Goal: Book appointment/travel/reservation

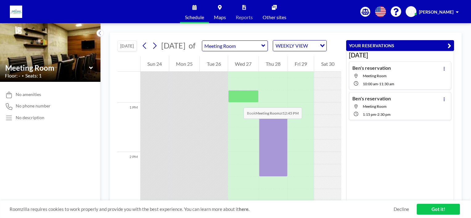
scroll to position [579, 0]
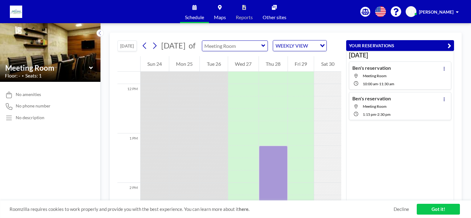
click at [252, 50] on input "text" at bounding box center [231, 46] width 59 height 10
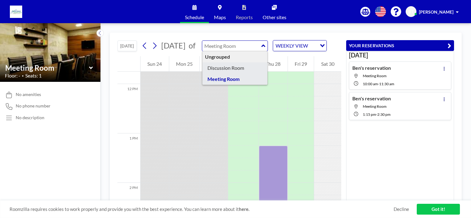
type input "Discussion Room"
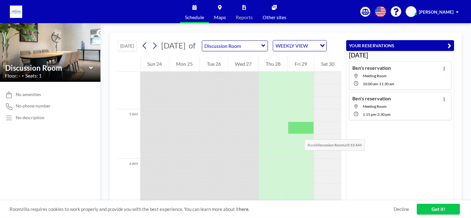
scroll to position [228, 0]
click at [251, 49] on input "text" at bounding box center [231, 46] width 59 height 10
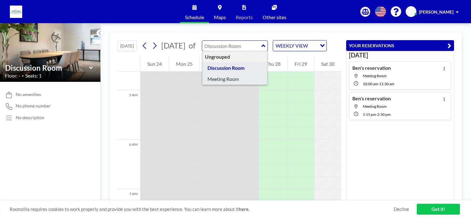
type input "Meeting Room"
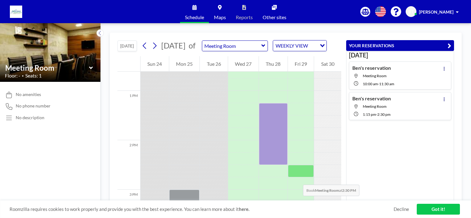
scroll to position [623, 0]
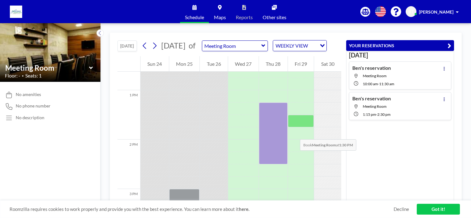
click at [294, 127] on div at bounding box center [301, 121] width 26 height 12
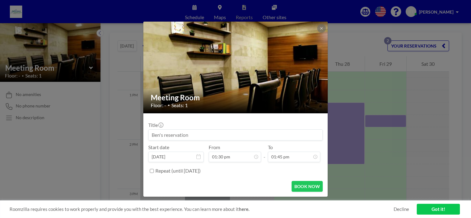
click at [294, 133] on input at bounding box center [236, 134] width 174 height 10
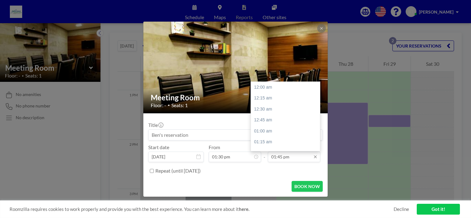
scroll to position [603, 0]
click at [265, 117] on div "02:30 pm" at bounding box center [287, 119] width 72 height 11
type input "02:30 pm"
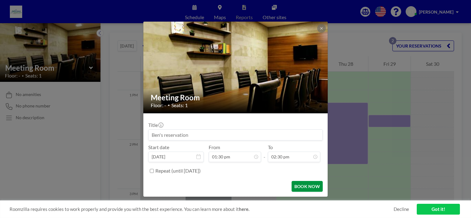
scroll to position [636, 0]
click at [304, 186] on button "BOOK NOW" at bounding box center [307, 186] width 31 height 11
